Goal: Complete application form

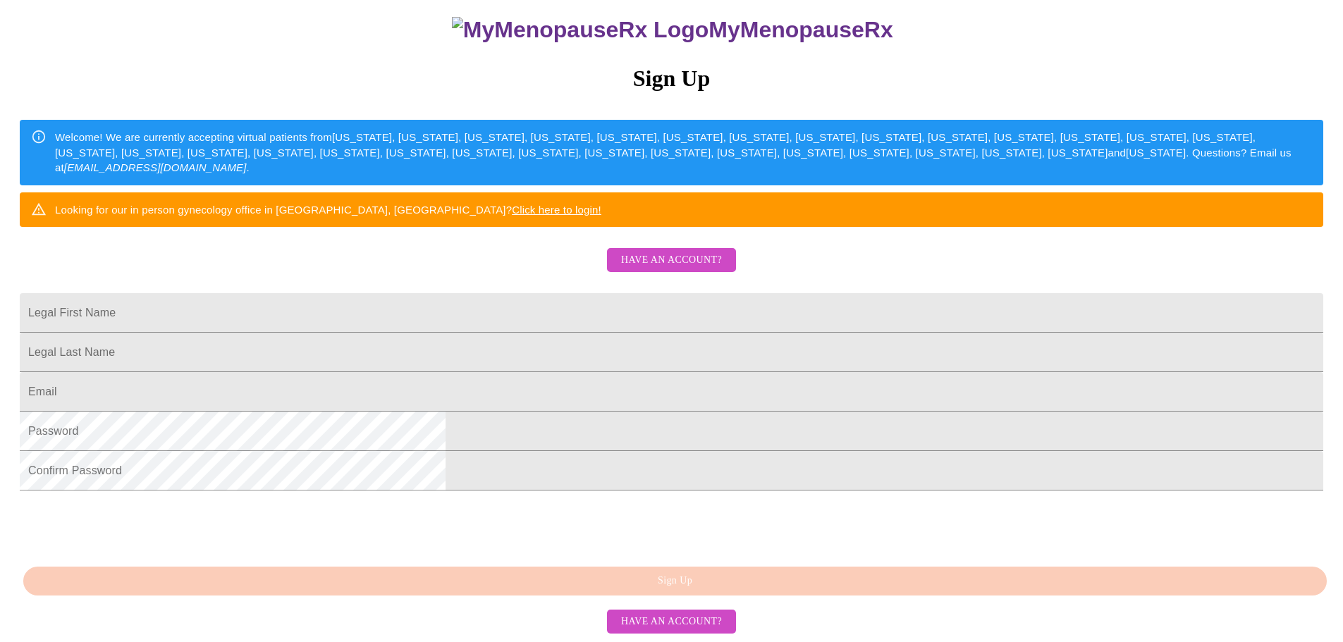
scroll to position [141, 0]
click at [520, 333] on input "Legal First Name" at bounding box center [671, 312] width 1303 height 39
type input "[PERSON_NAME]"
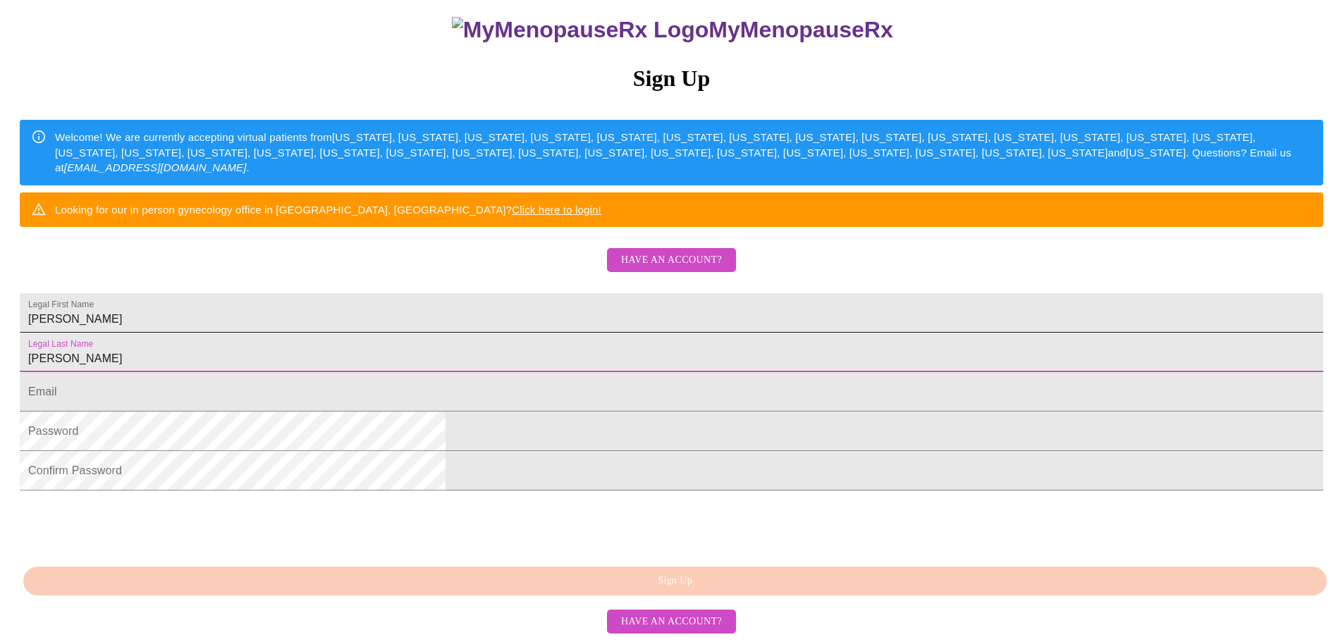
type input "[PERSON_NAME]"
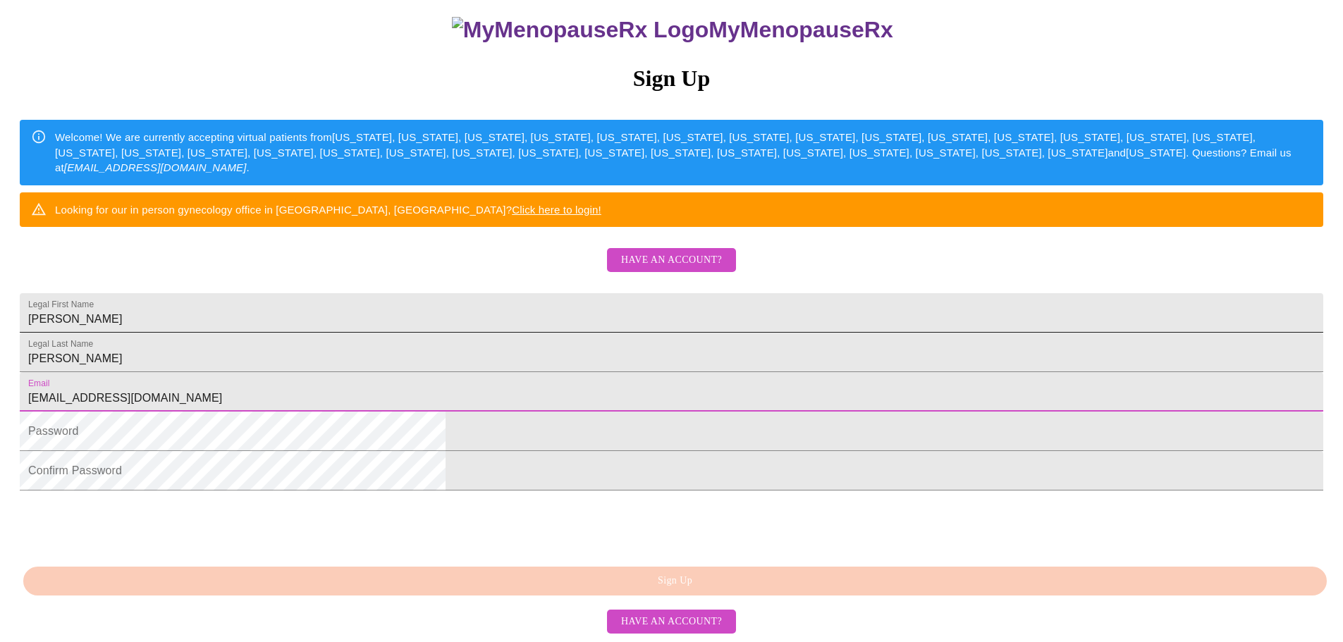
type input "[EMAIL_ADDRESS][DOMAIN_NAME]"
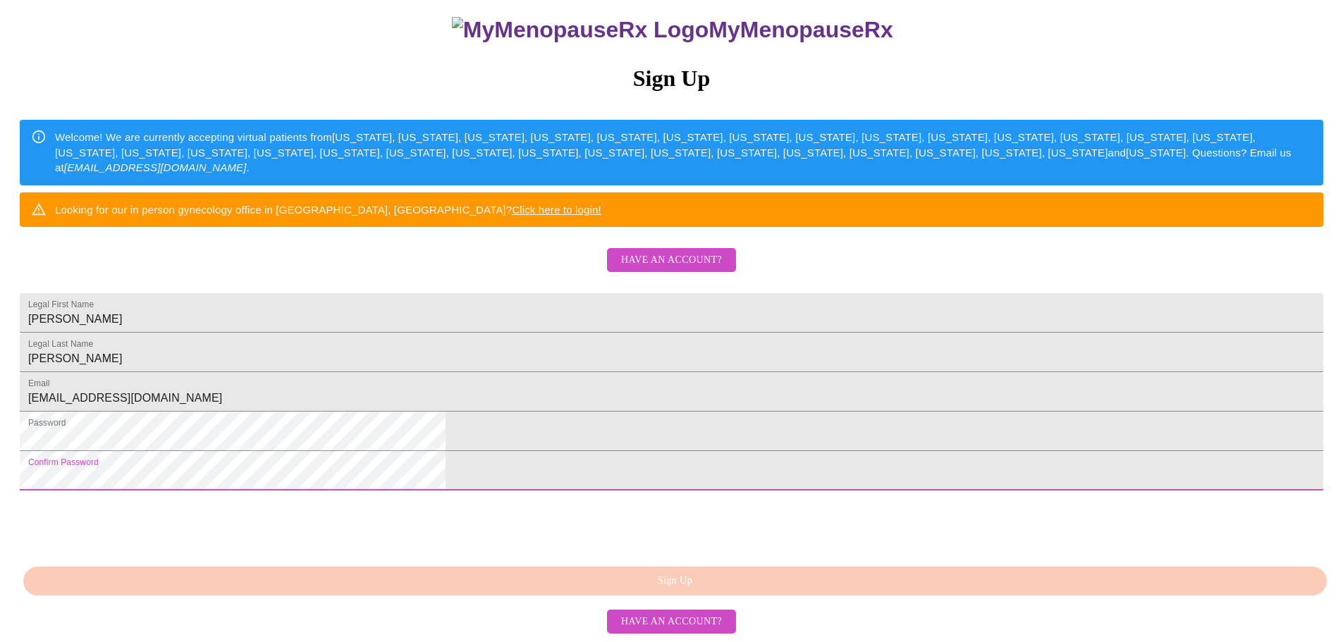
scroll to position [247, 0]
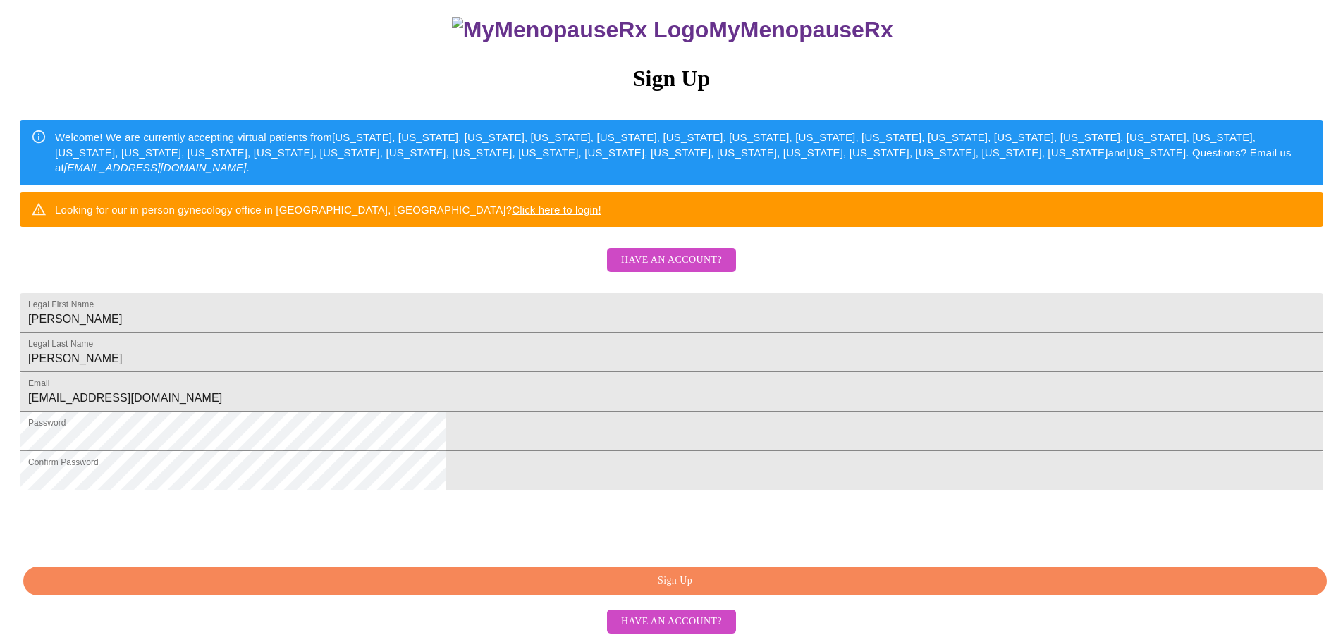
click at [613, 582] on span "Sign Up" at bounding box center [674, 581] width 1271 height 18
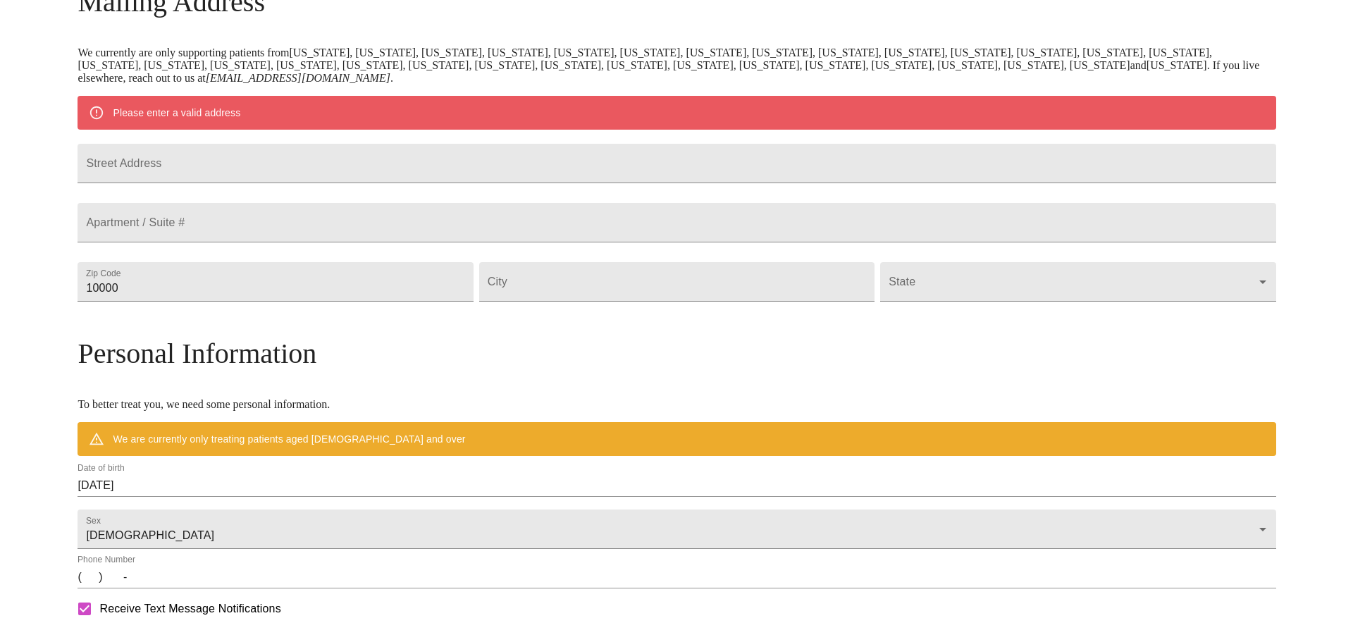
scroll to position [192, 0]
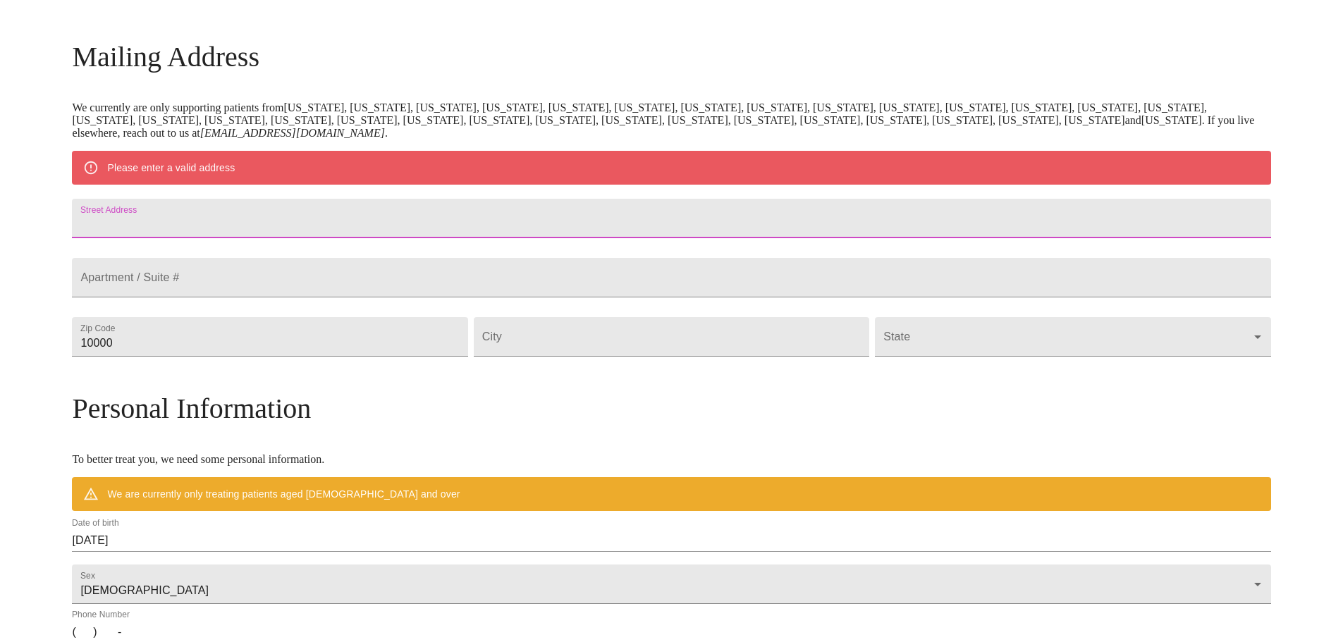
click at [438, 231] on input "Street Address" at bounding box center [671, 218] width 1198 height 39
type input "[STREET_ADDRESS][US_STATE]"
type input "Unit 603"
type input "77002"
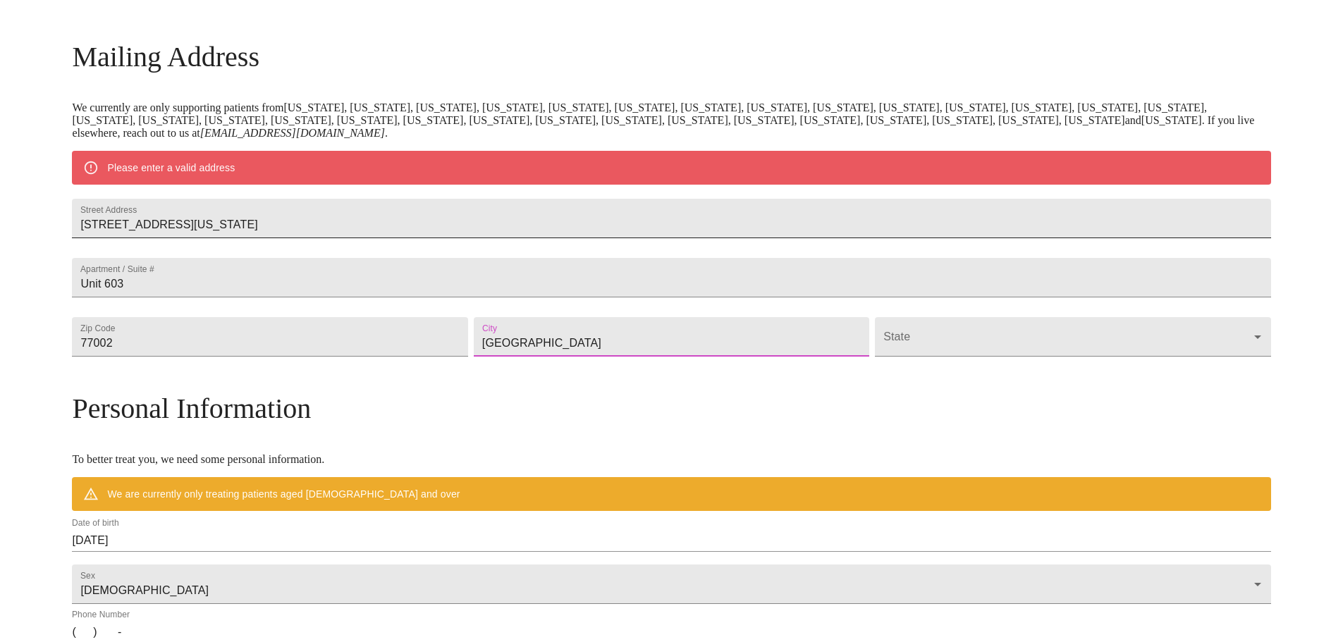
type input "[GEOGRAPHIC_DATA]"
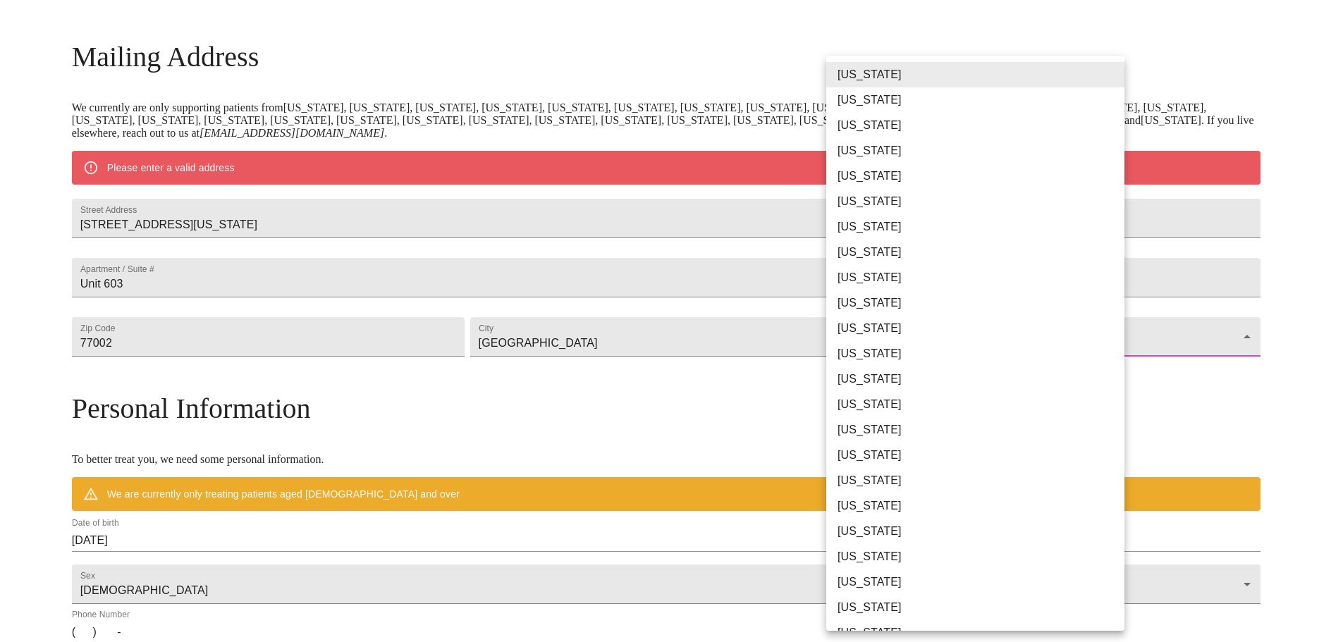
click at [969, 366] on body "MyMenopauseRx Welcome to MyMenopauseRx Since it's your first time here, you'll …" at bounding box center [672, 362] width 1332 height 1099
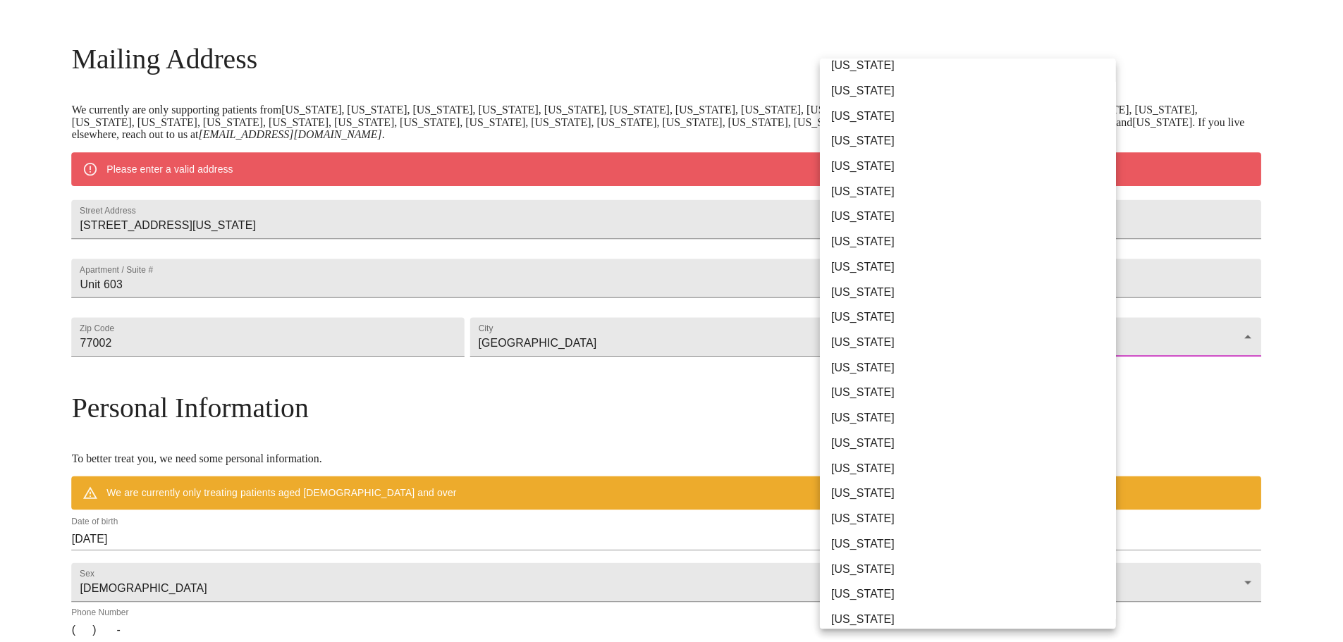
scroll to position [564, 0]
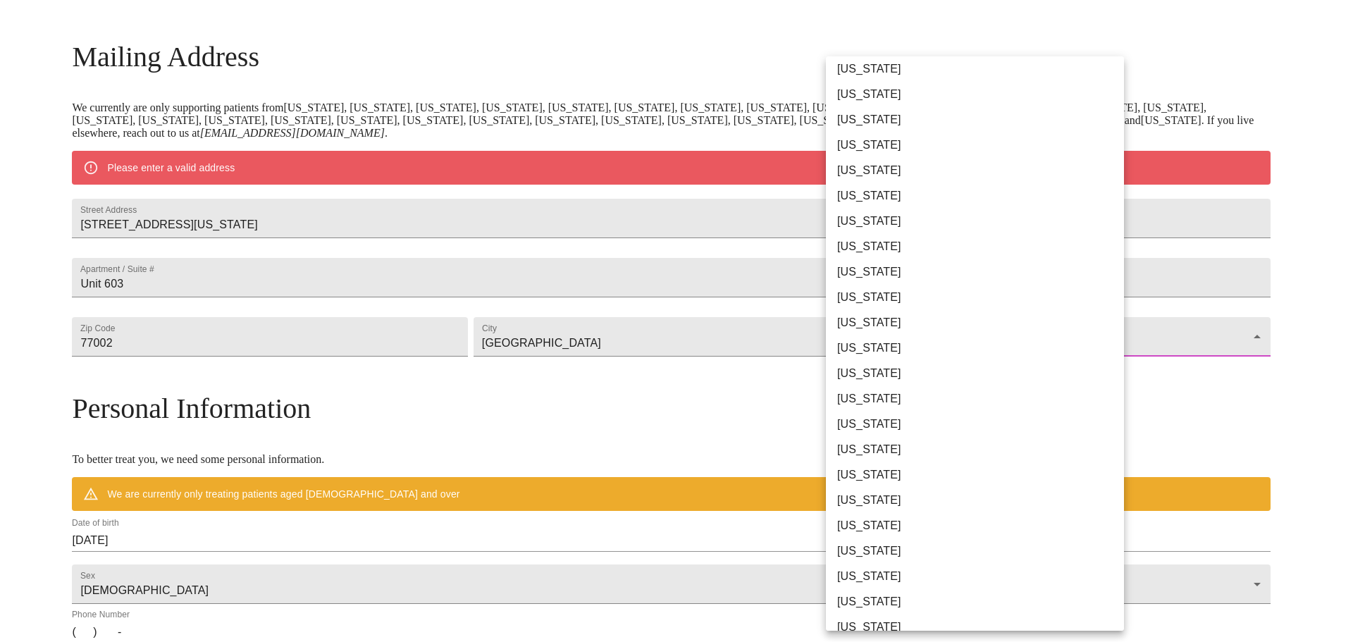
click at [904, 578] on li "[US_STATE]" at bounding box center [980, 576] width 309 height 25
type input "[US_STATE]"
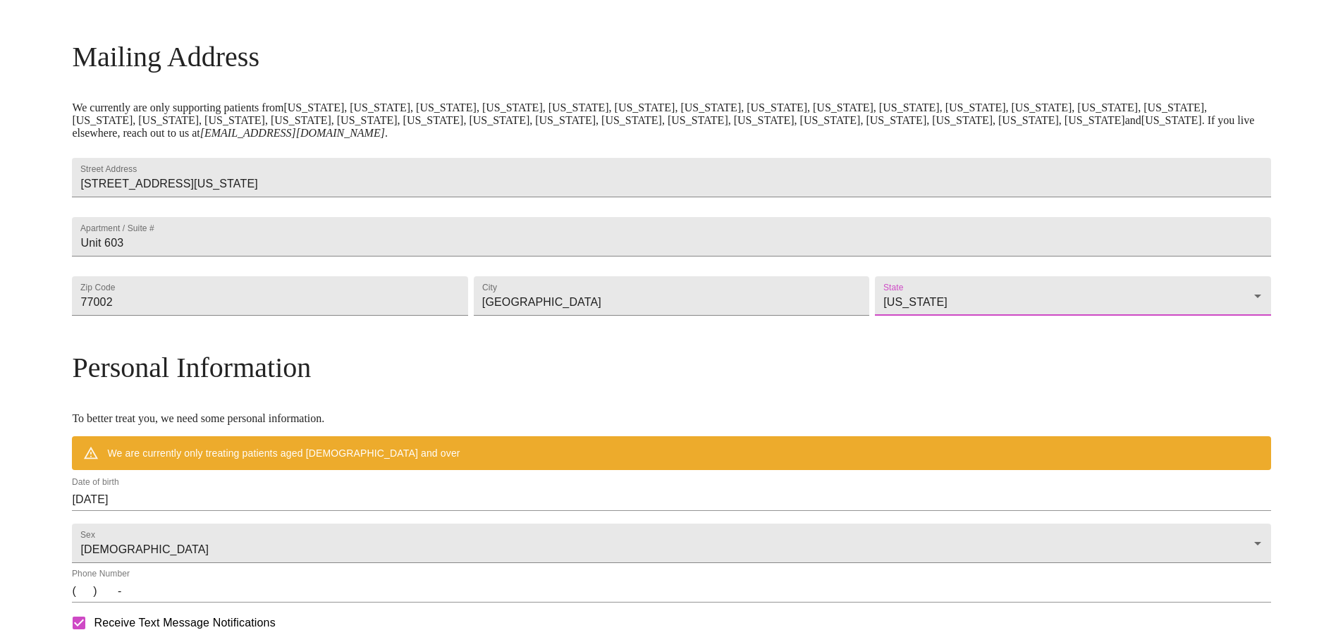
click at [733, 384] on h3 "Personal Information" at bounding box center [671, 367] width 1198 height 33
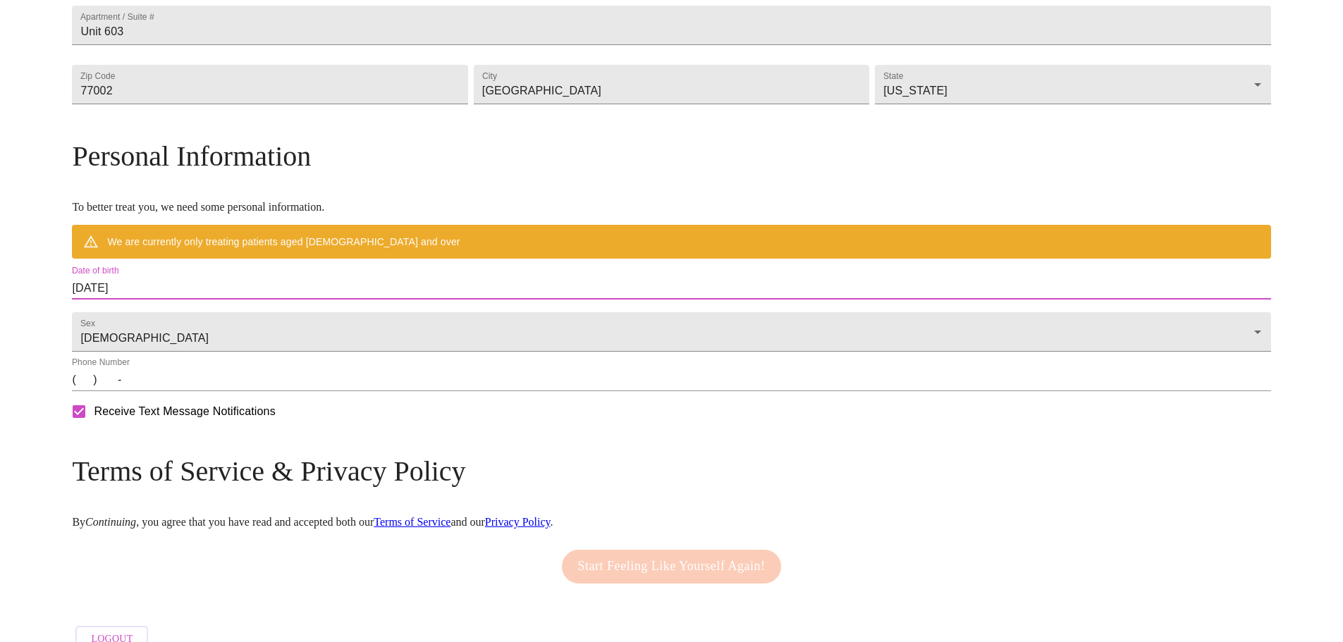
click at [436, 300] on input "[DATE]" at bounding box center [671, 288] width 1198 height 23
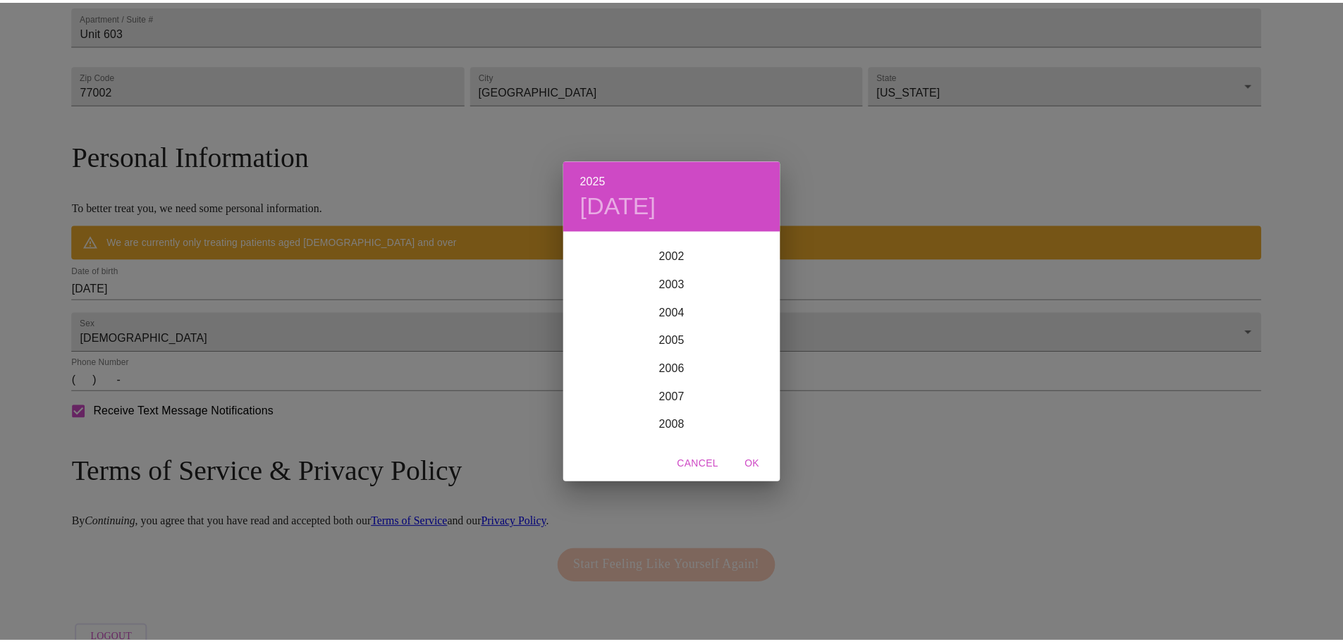
scroll to position [2693, 0]
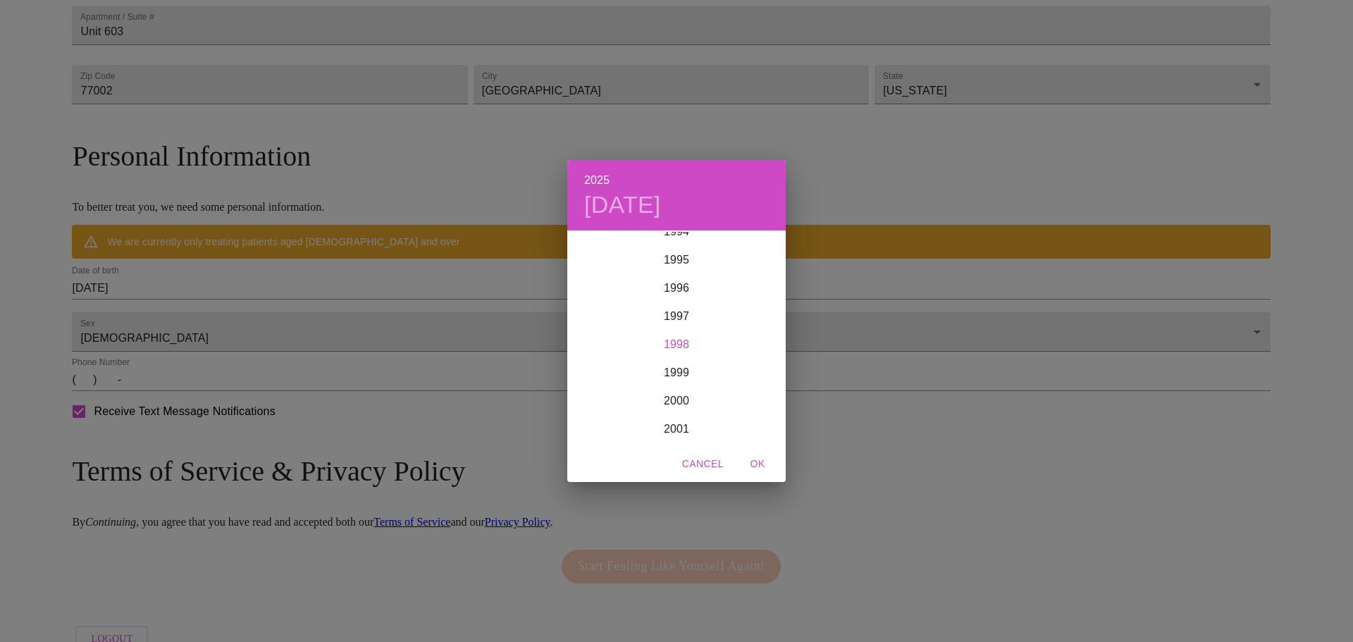
click at [686, 340] on div "1998" at bounding box center [676, 345] width 219 height 28
click at [757, 362] on div "Sep" at bounding box center [749, 364] width 73 height 53
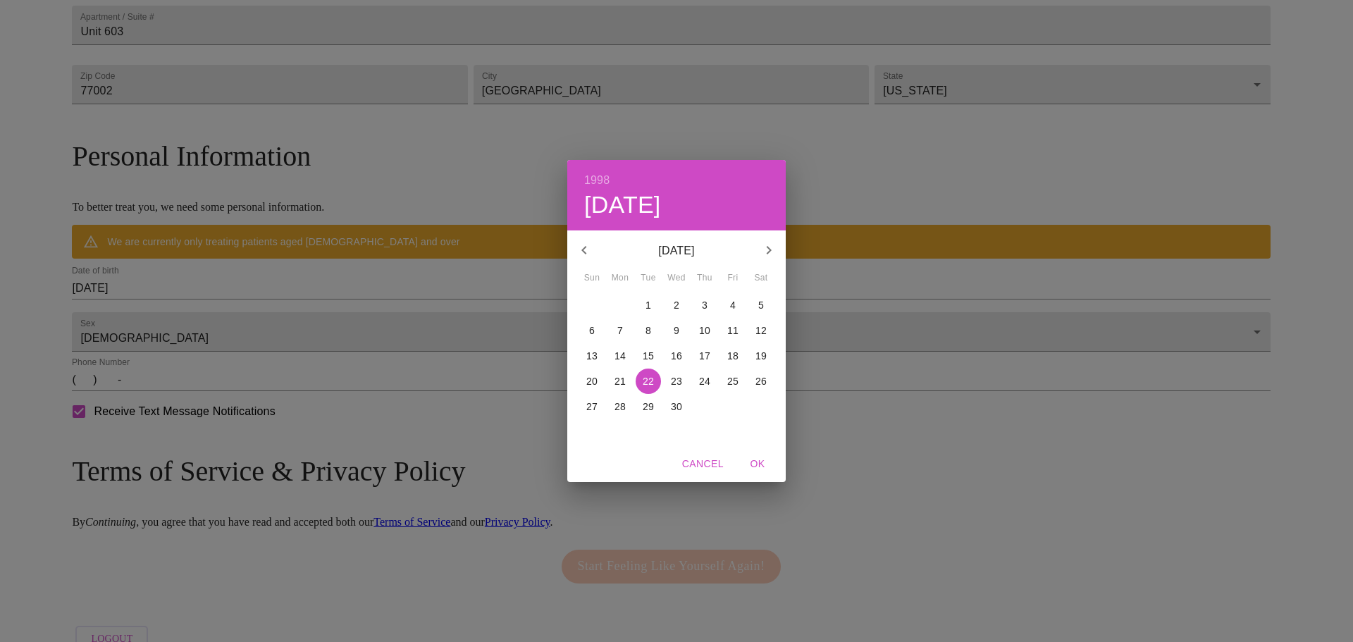
click at [592, 326] on p "6" at bounding box center [592, 331] width 6 height 14
click at [760, 460] on span "OK" at bounding box center [758, 464] width 34 height 18
type input "[DATE]"
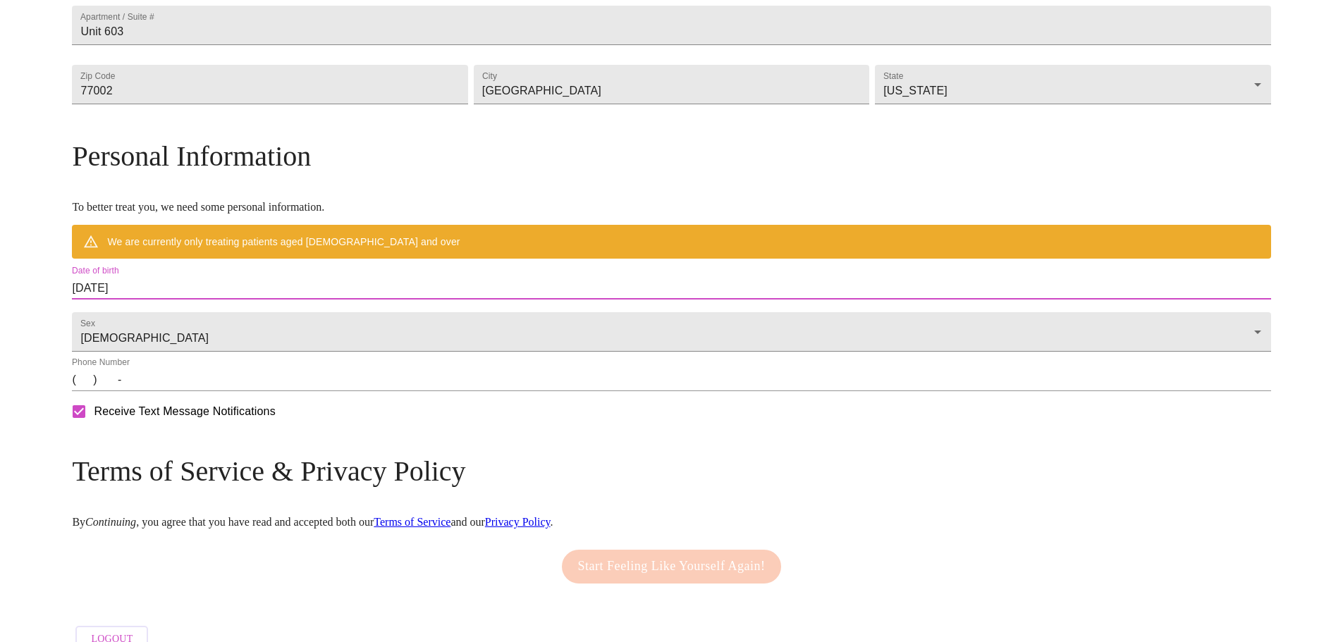
click at [512, 391] on input "(   )    -" at bounding box center [671, 380] width 1198 height 23
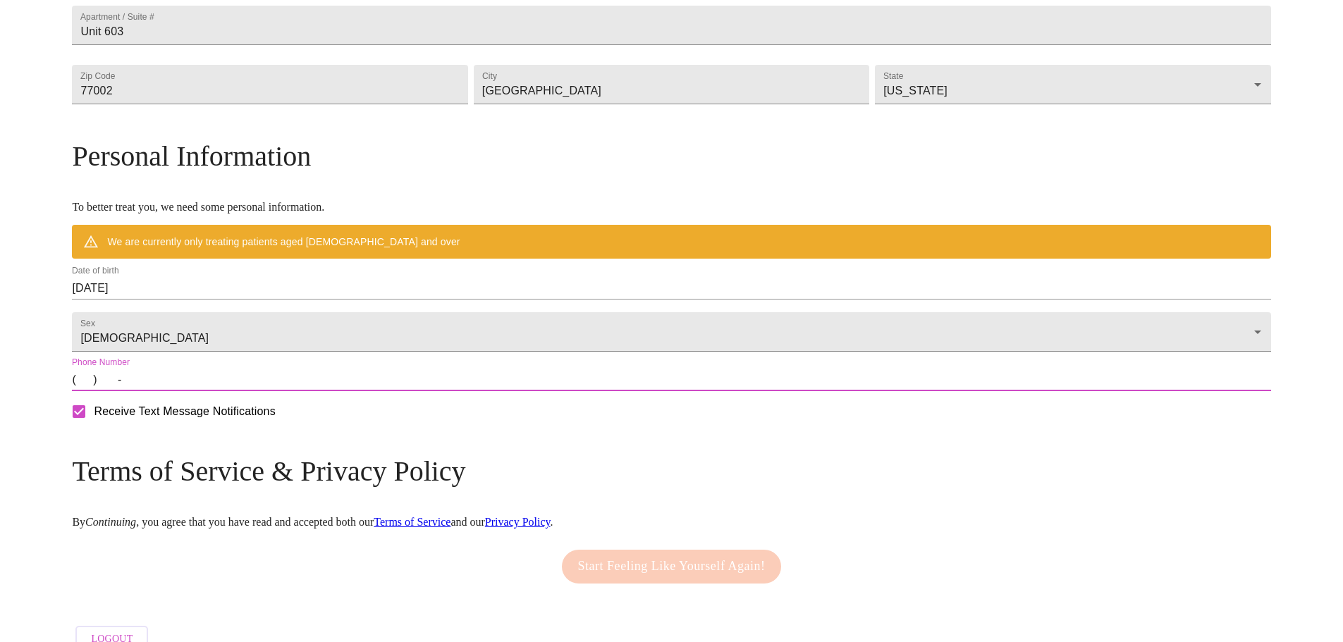
click at [228, 391] on input "(   )    -" at bounding box center [671, 380] width 1198 height 23
click at [220, 391] on input "(   )    -" at bounding box center [671, 380] width 1198 height 23
click at [224, 391] on input "(   )    -" at bounding box center [671, 380] width 1198 height 23
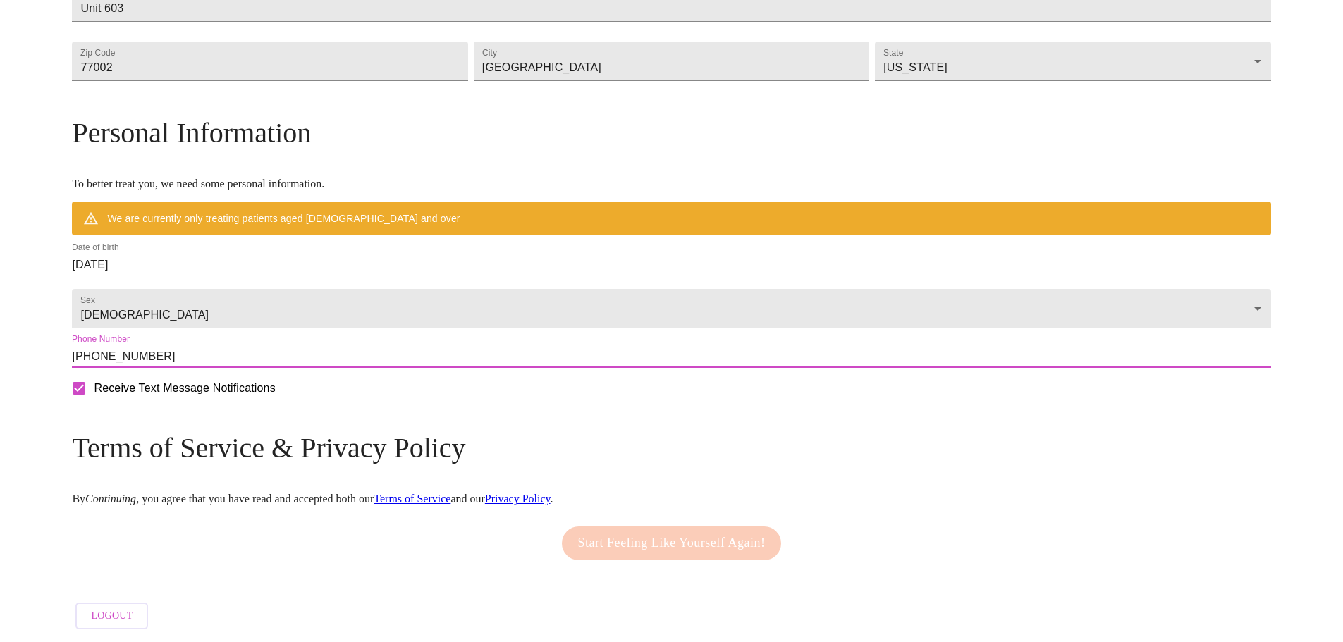
scroll to position [467, 0]
type input "[PHONE_NUMBER]"
click at [668, 532] on div "Start Feeling Like Yourself Again!" at bounding box center [671, 544] width 227 height 48
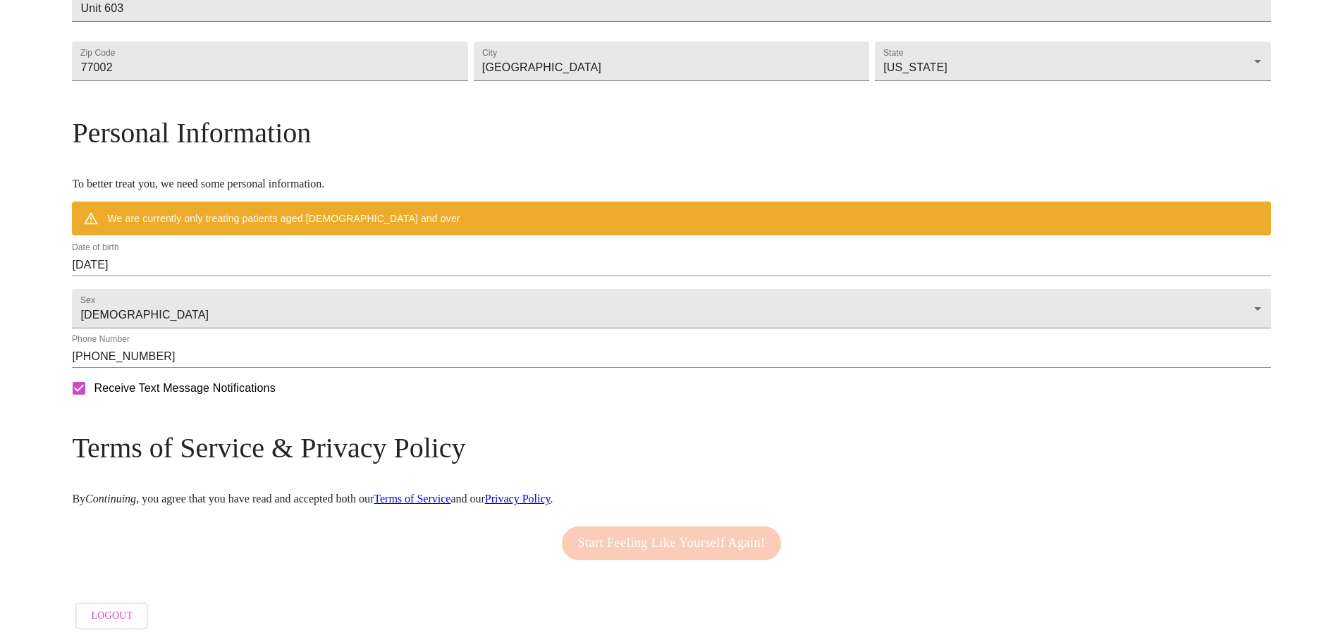
click at [639, 536] on div "Start Feeling Like Yourself Again!" at bounding box center [671, 544] width 227 height 48
